Goal: Navigation & Orientation: Find specific page/section

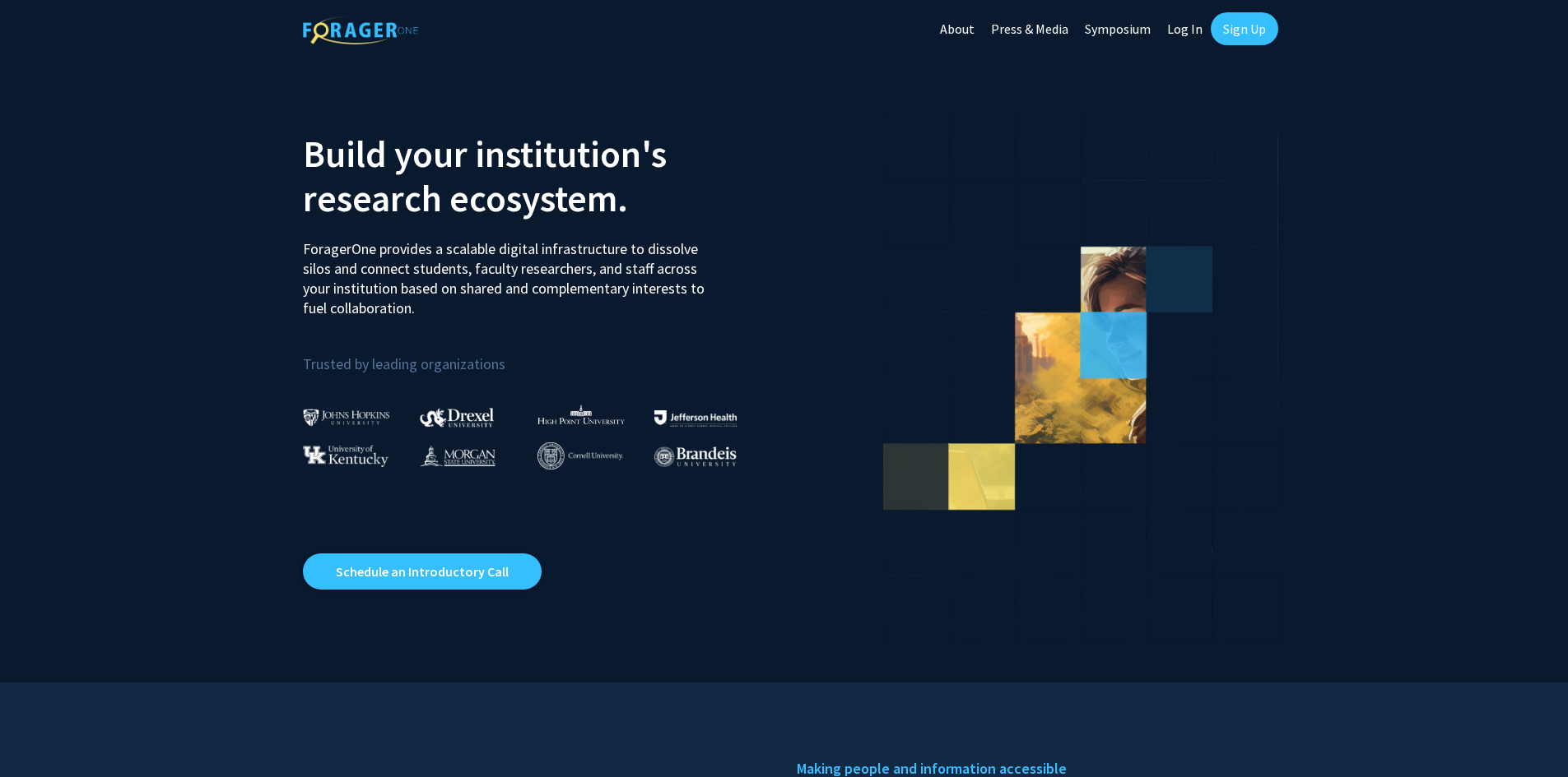
click at [1181, 20] on link "Log In" at bounding box center [1184, 28] width 52 height 57
select select
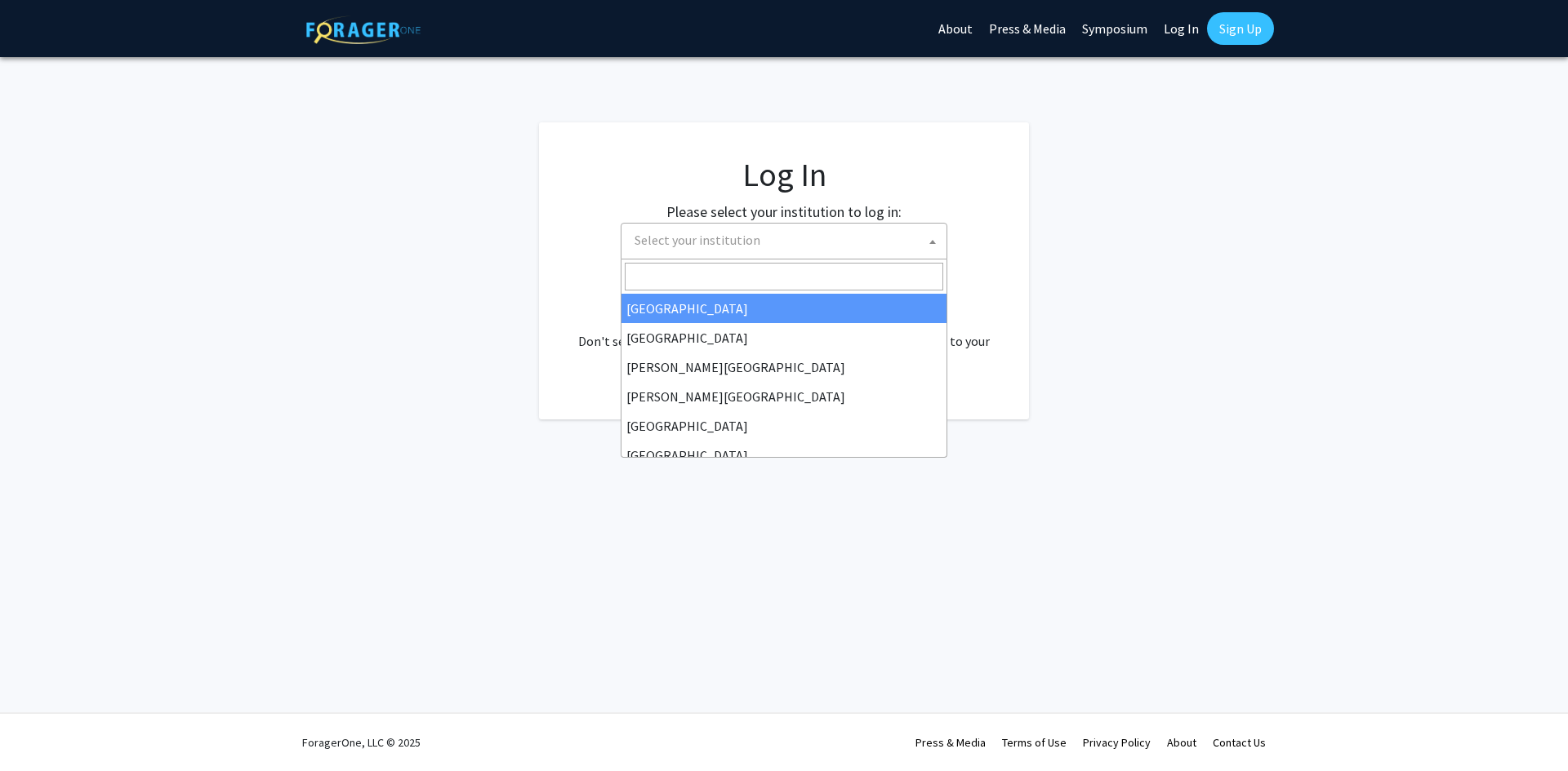
click at [683, 233] on span "Select your institution" at bounding box center [697, 240] width 126 height 17
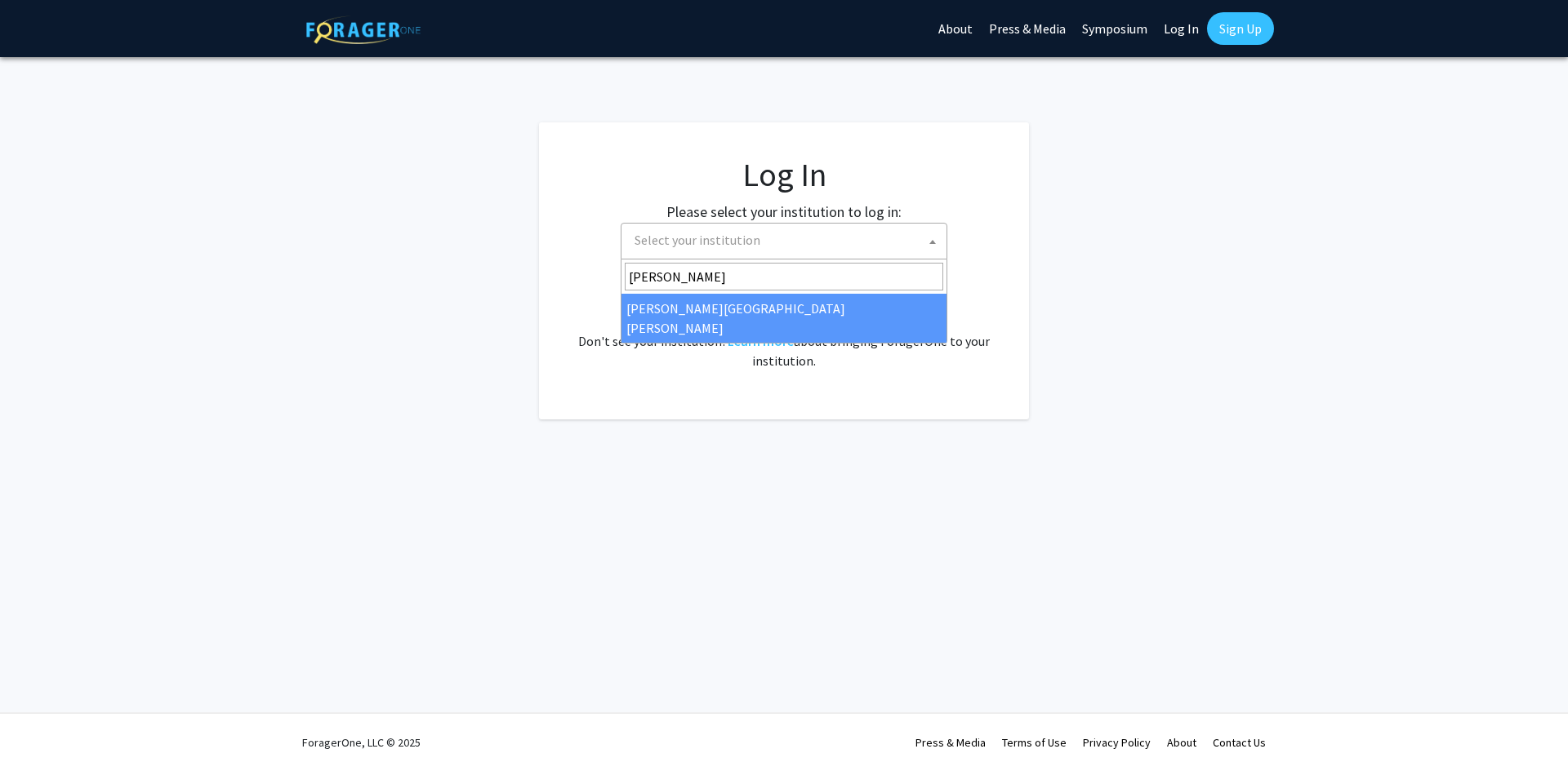
type input "[PERSON_NAME]"
select select "1"
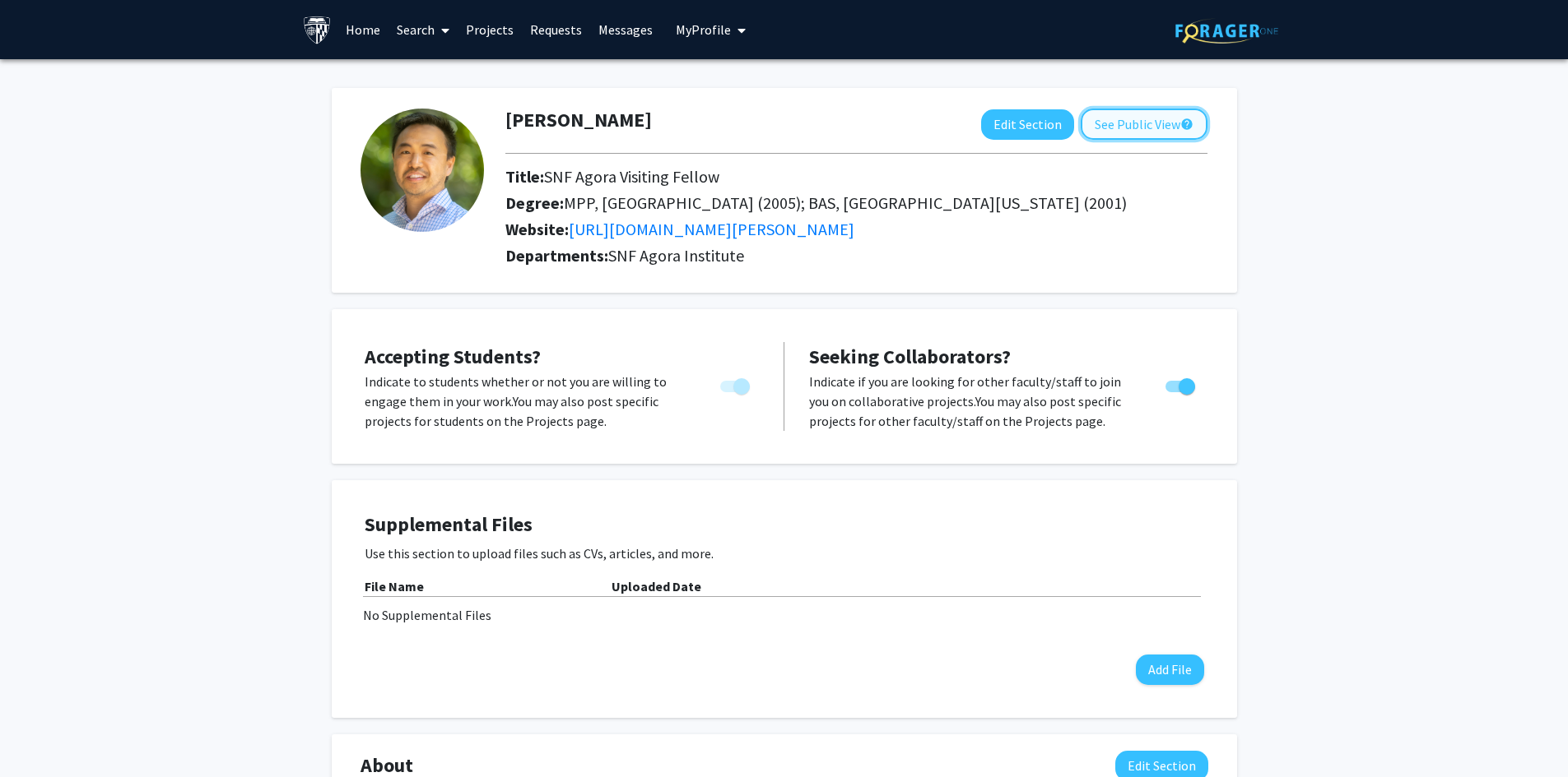
click at [1155, 125] on button "See Public View help" at bounding box center [1143, 124] width 127 height 31
